Goal: Answer question/provide support

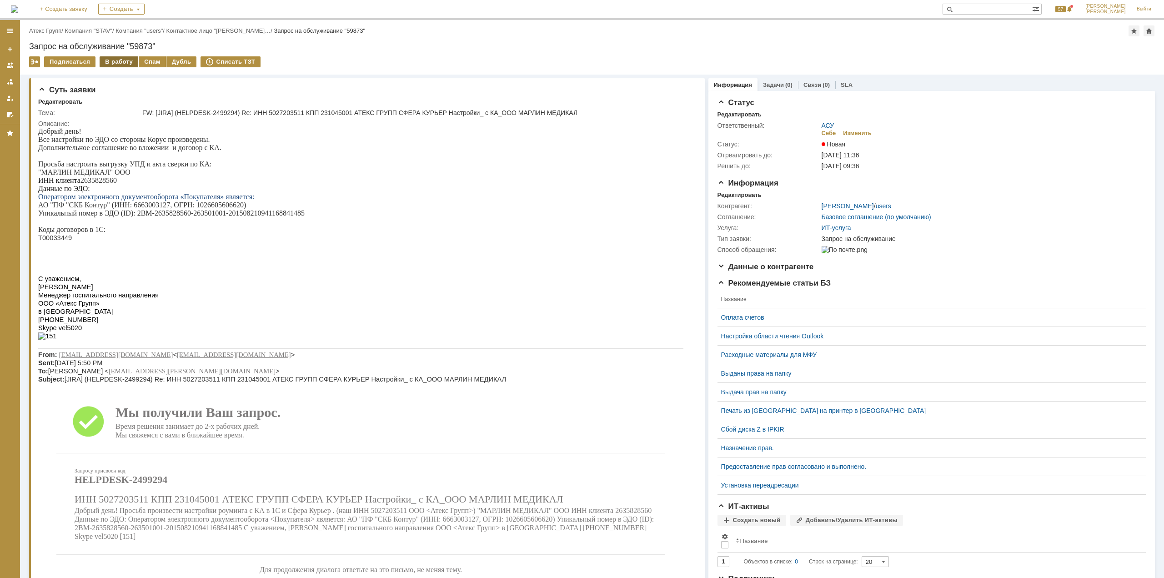
click at [125, 63] on div "В работу" at bounding box center [119, 61] width 39 height 11
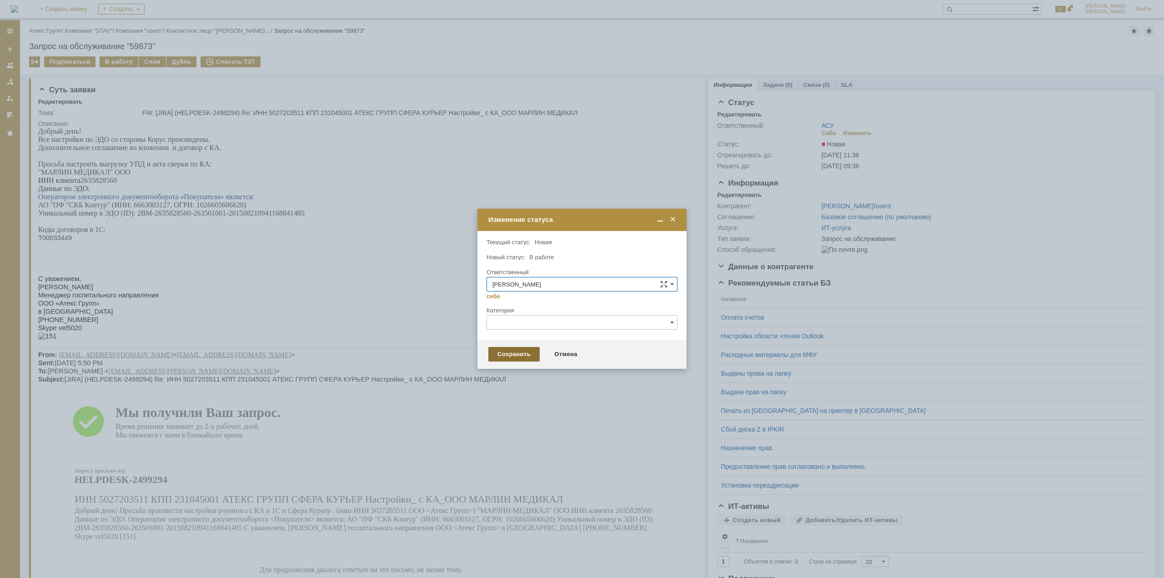
click at [509, 358] on div "Сохранить" at bounding box center [513, 354] width 51 height 15
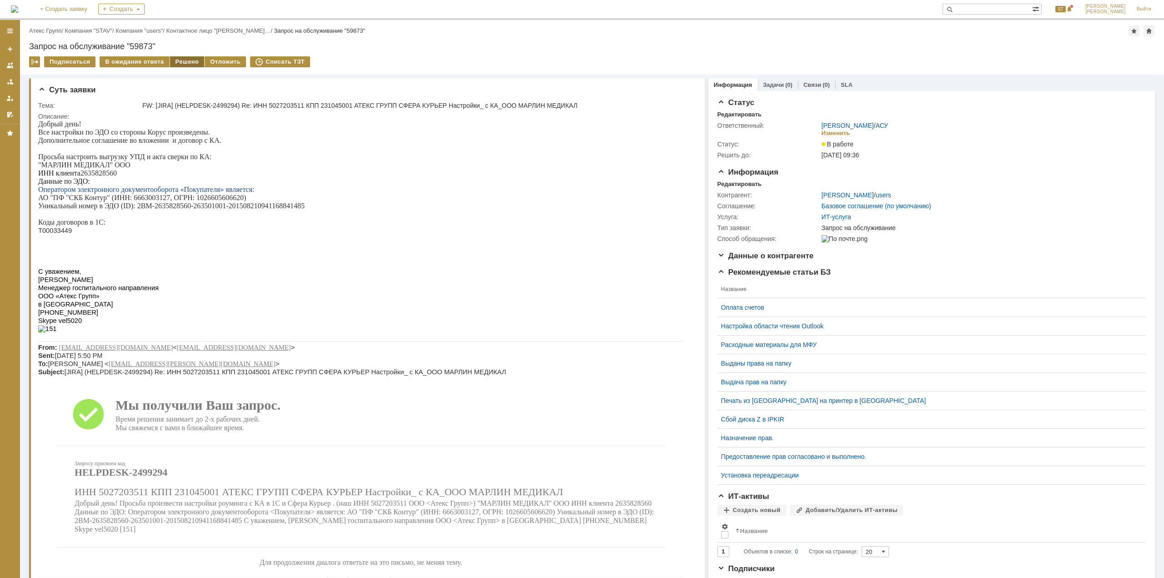
click at [185, 58] on div "Решено" at bounding box center [187, 61] width 35 height 11
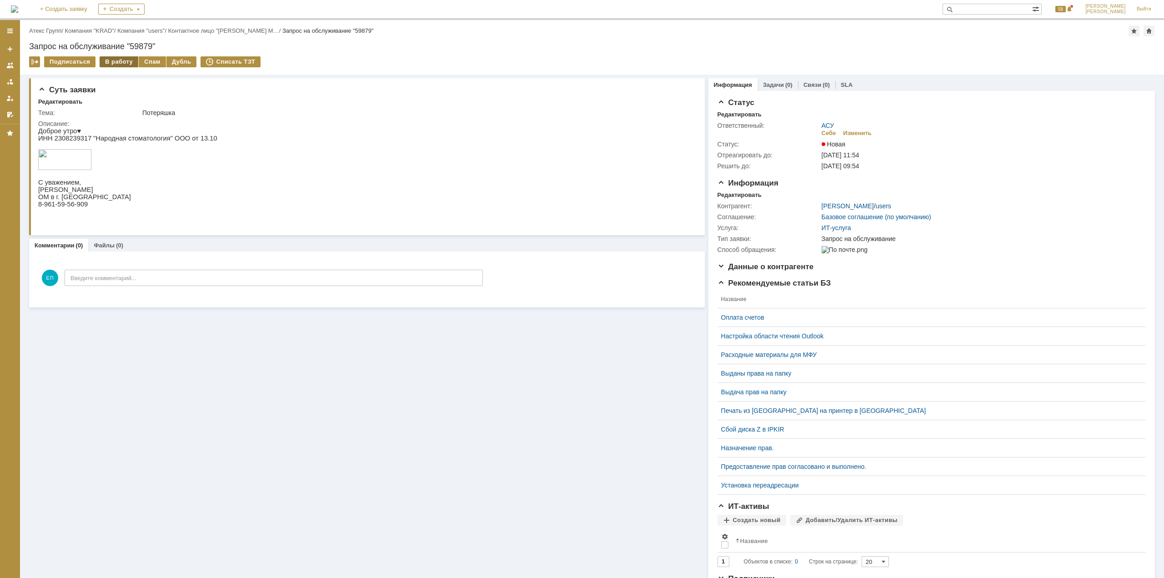
click at [116, 61] on div "В работу" at bounding box center [119, 61] width 39 height 11
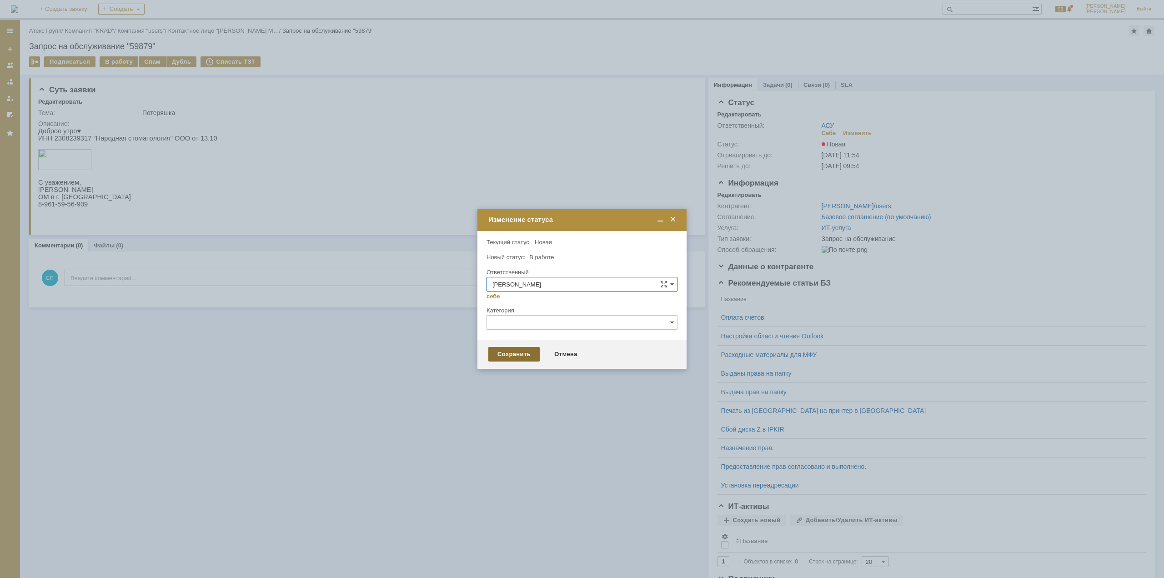
click at [512, 359] on div "Сохранить" at bounding box center [513, 354] width 51 height 15
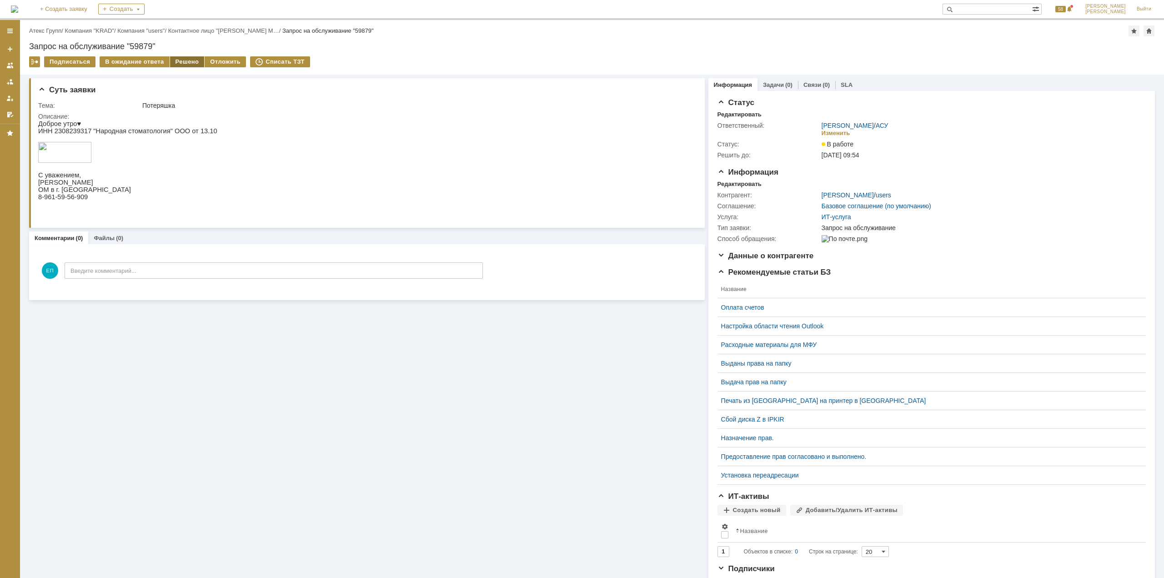
click at [190, 63] on div "Решено" at bounding box center [187, 61] width 35 height 11
